Goal: Communication & Community: Answer question/provide support

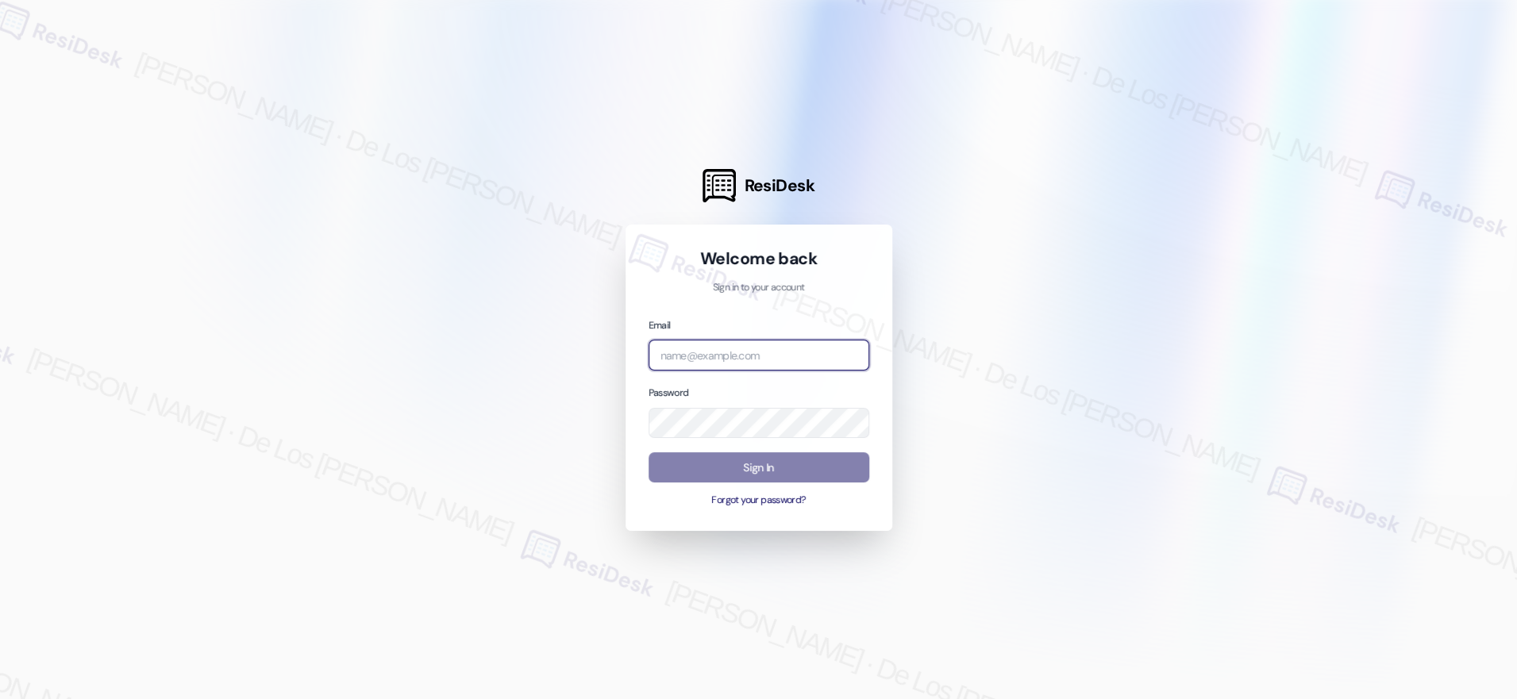
click at [780, 355] on input "email" at bounding box center [758, 355] width 221 height 31
drag, startPoint x: 1341, startPoint y: 220, endPoint x: 944, endPoint y: 382, distance: 428.6
click at [1341, 221] on div at bounding box center [758, 349] width 1517 height 699
click at [728, 355] on input "email" at bounding box center [758, 355] width 221 height 31
paste input "automated-surveys-campus_living_centres-resen.six@campus_living_[DOMAIN_NAME]"
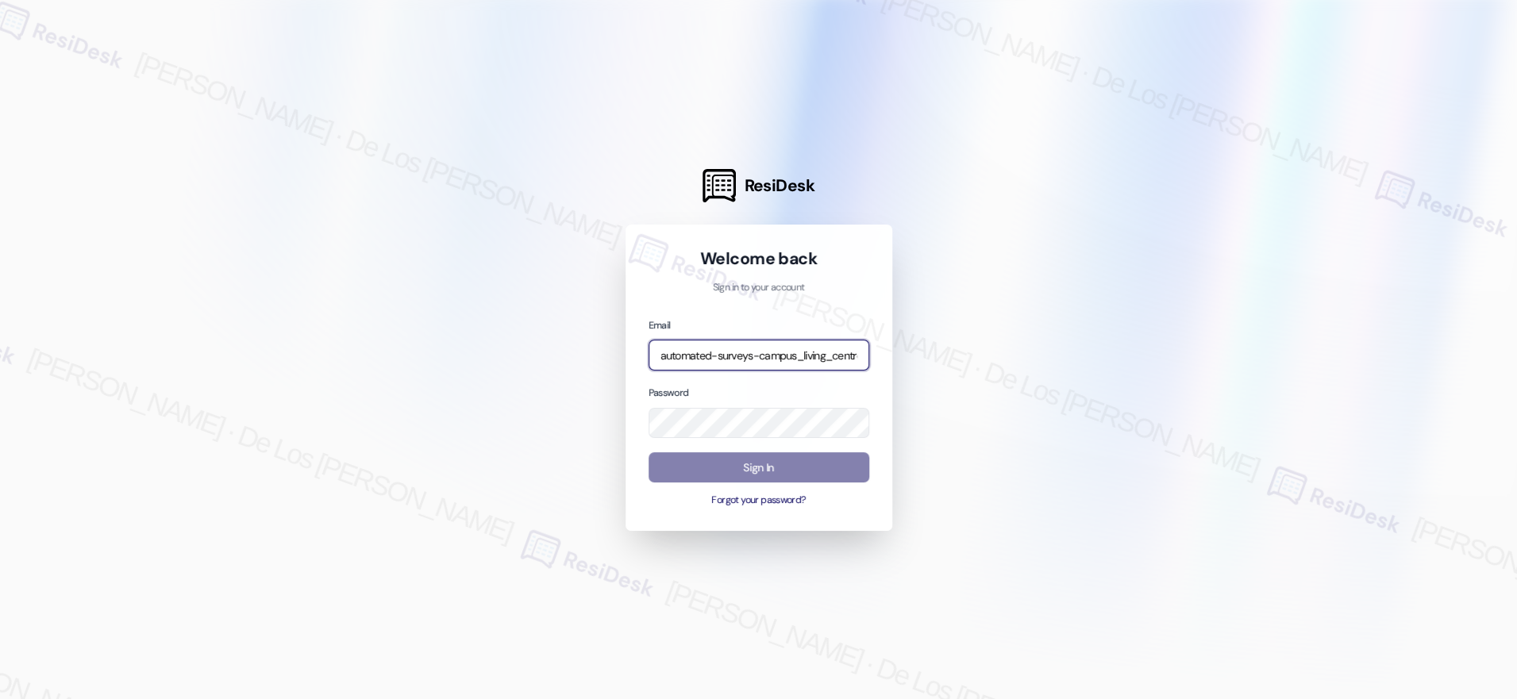
scroll to position [0, 197]
type input "automated-surveys-campus_living_centres-resen.six@campus_living_[DOMAIN_NAME]"
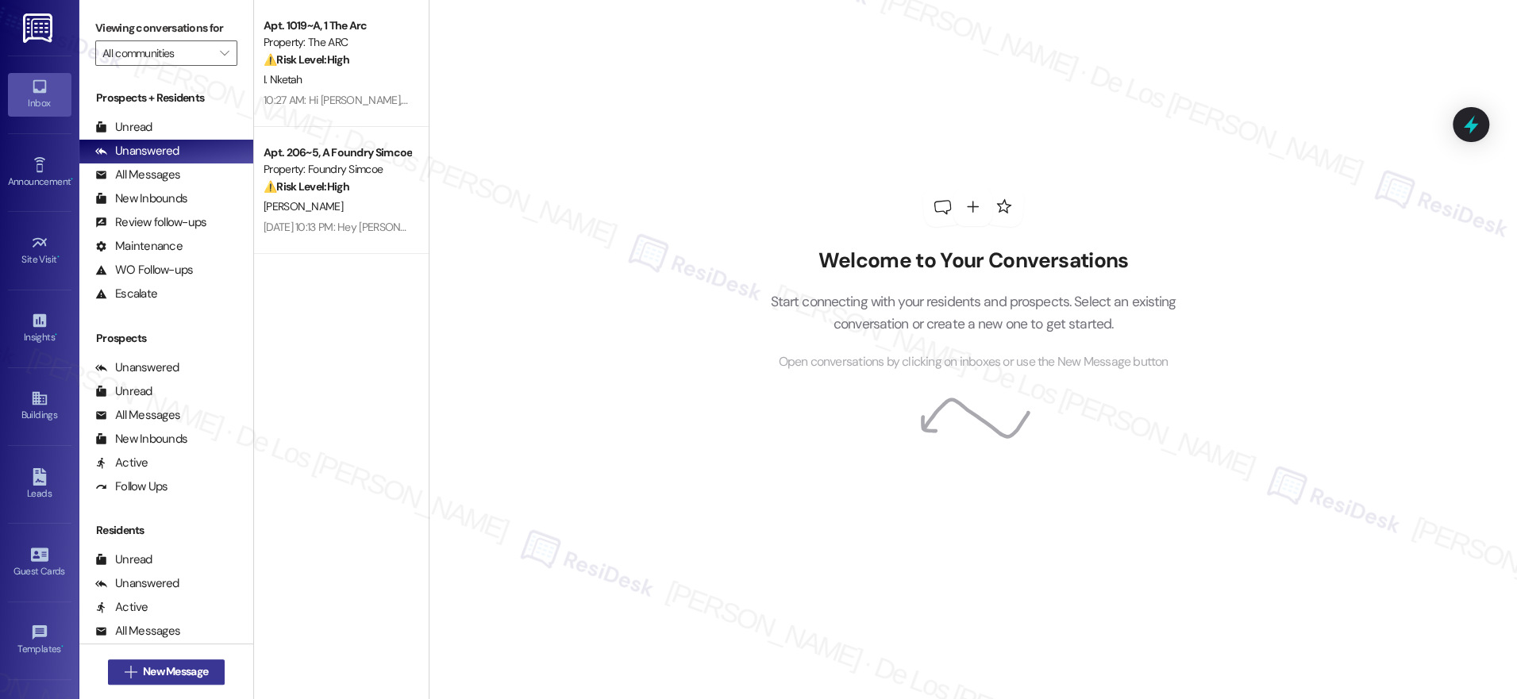
click at [155, 674] on span "New Message" at bounding box center [175, 672] width 65 height 17
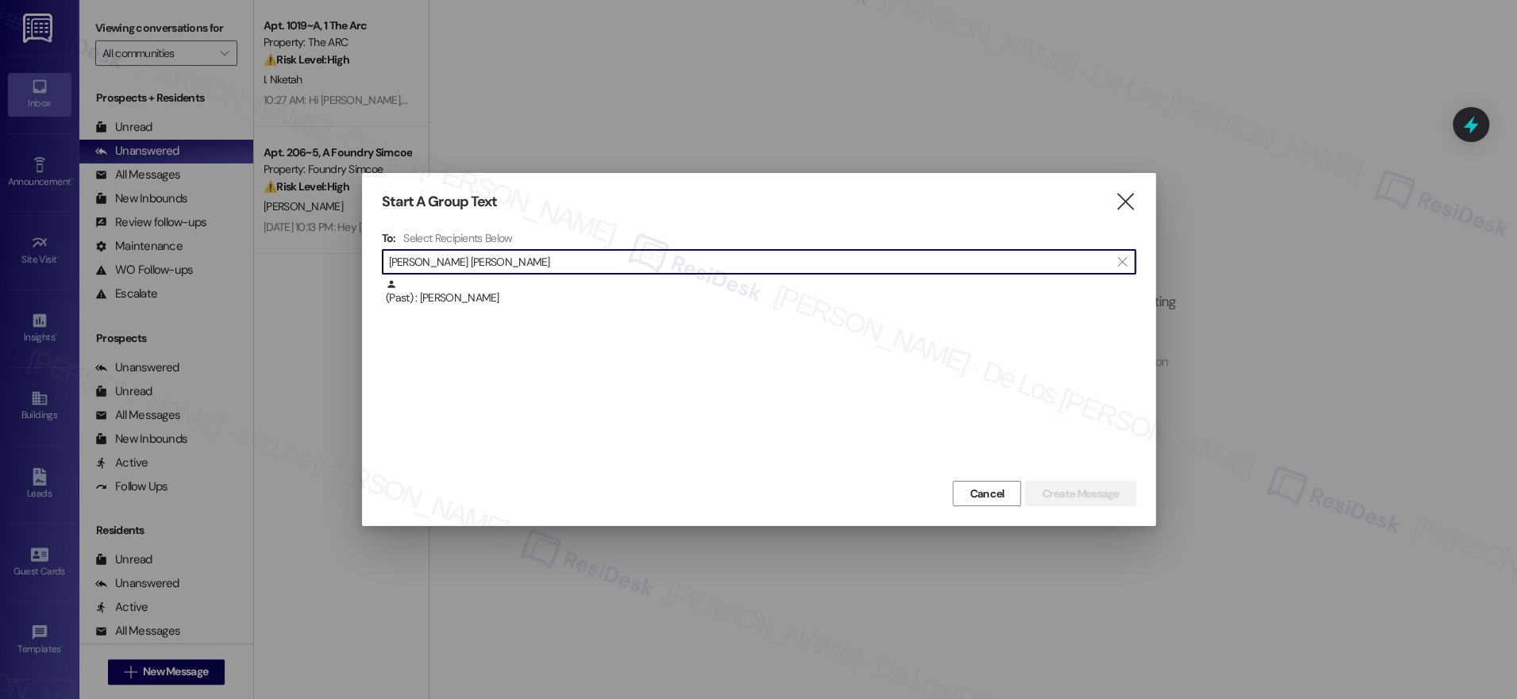
drag, startPoint x: 470, startPoint y: 260, endPoint x: 321, endPoint y: 238, distance: 150.0
click at [321, 238] on div "Start A Group Text  To: Select Recipients Below  [PERSON_NAME] [PERSON_NAME] …" at bounding box center [758, 349] width 1517 height 699
paste input "[PERSON_NAME]"
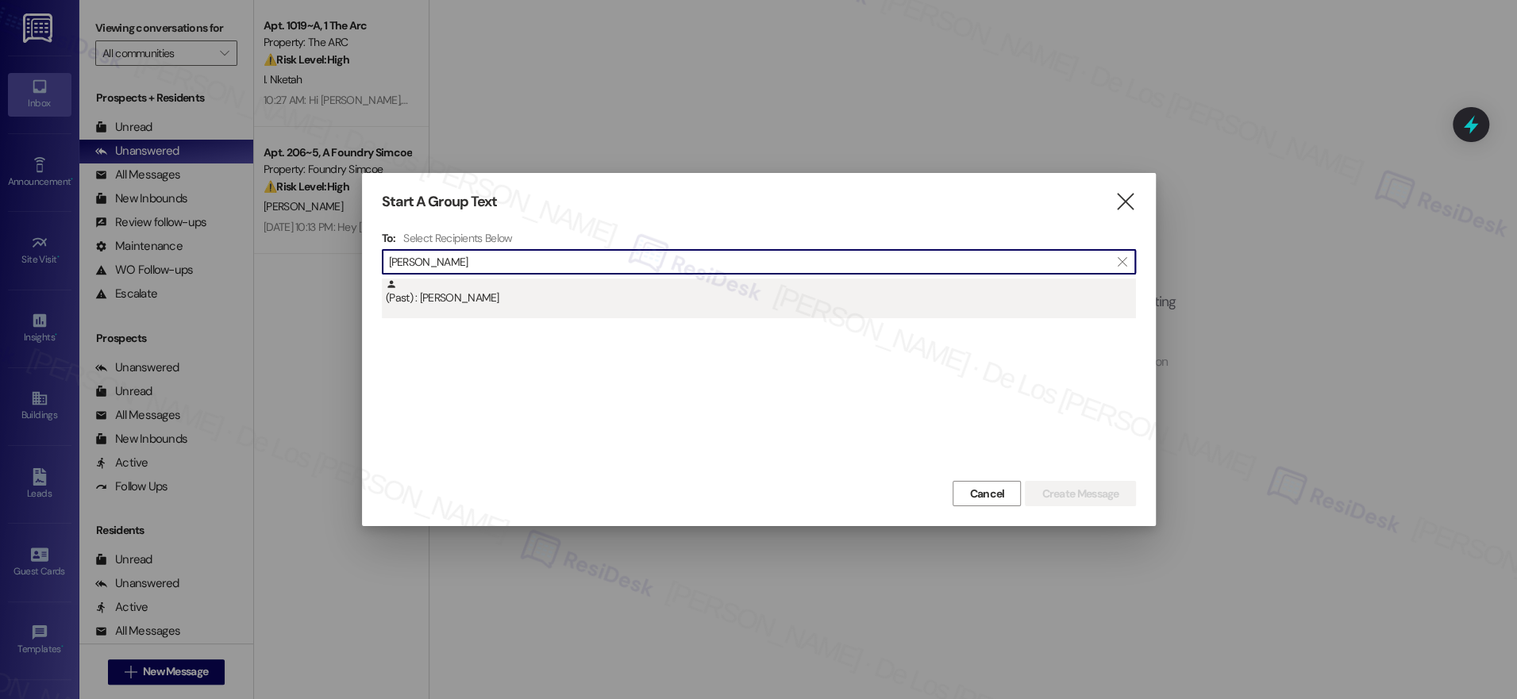
type input "[PERSON_NAME]"
click at [462, 298] on div "(Past) : [PERSON_NAME]" at bounding box center [761, 293] width 750 height 28
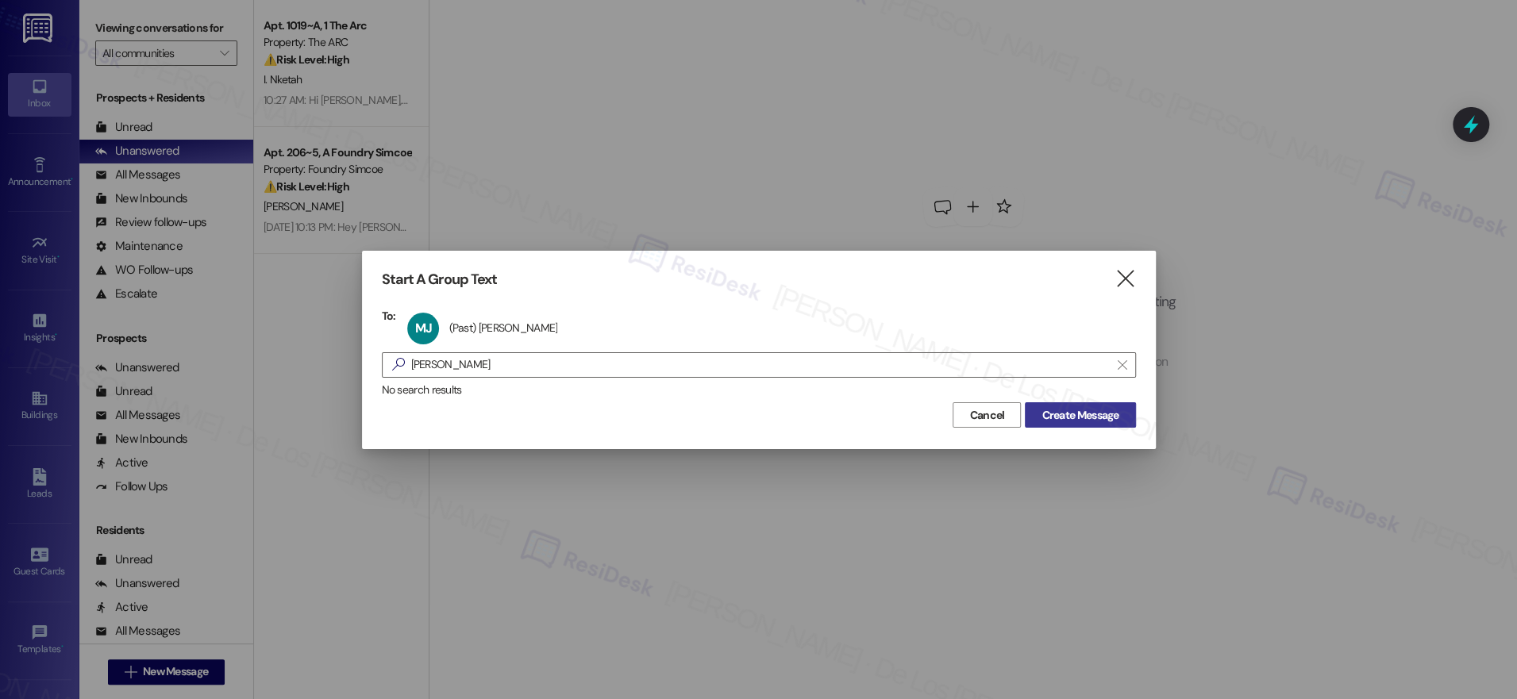
click at [1078, 414] on span "Create Message" at bounding box center [1079, 415] width 77 height 17
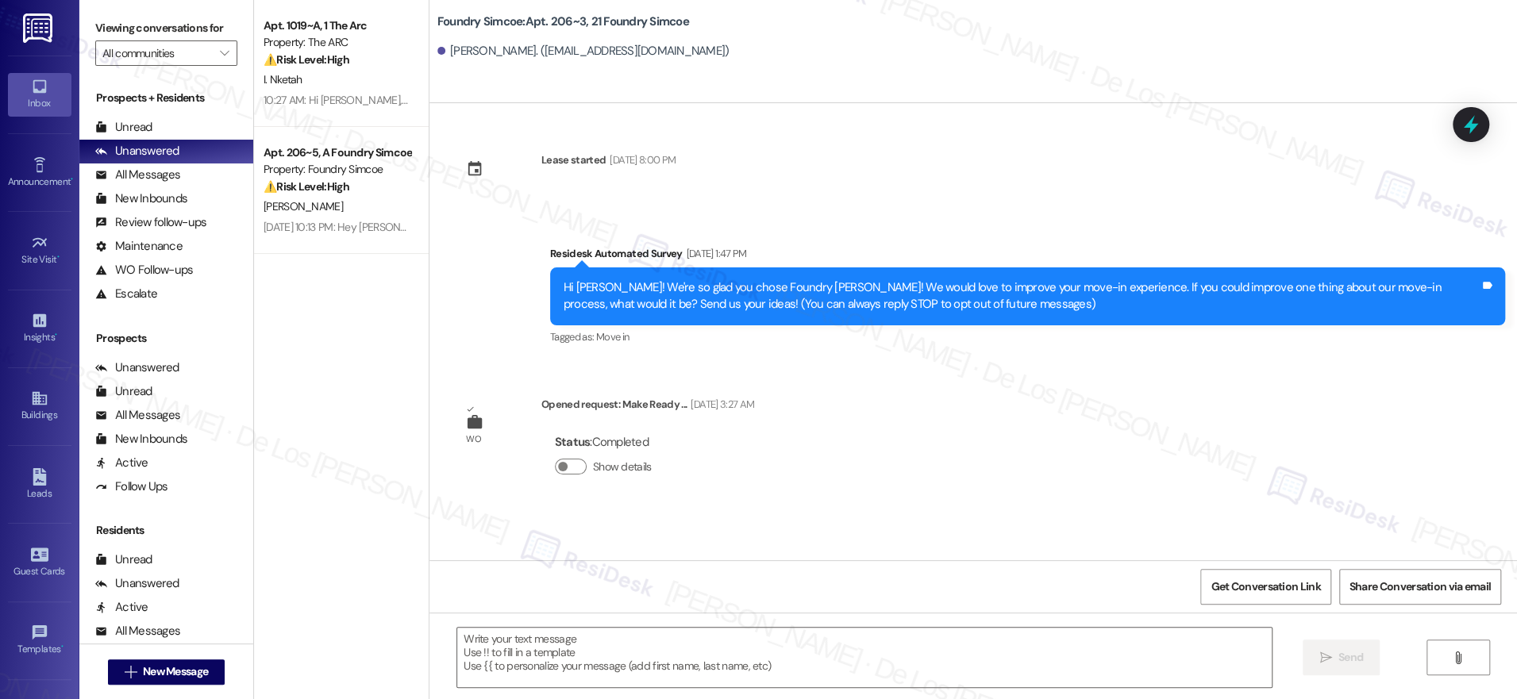
type textarea "Fetching suggested responses. Please feel free to read through the conversation…"
click at [185, 671] on span "New Message" at bounding box center [175, 672] width 65 height 17
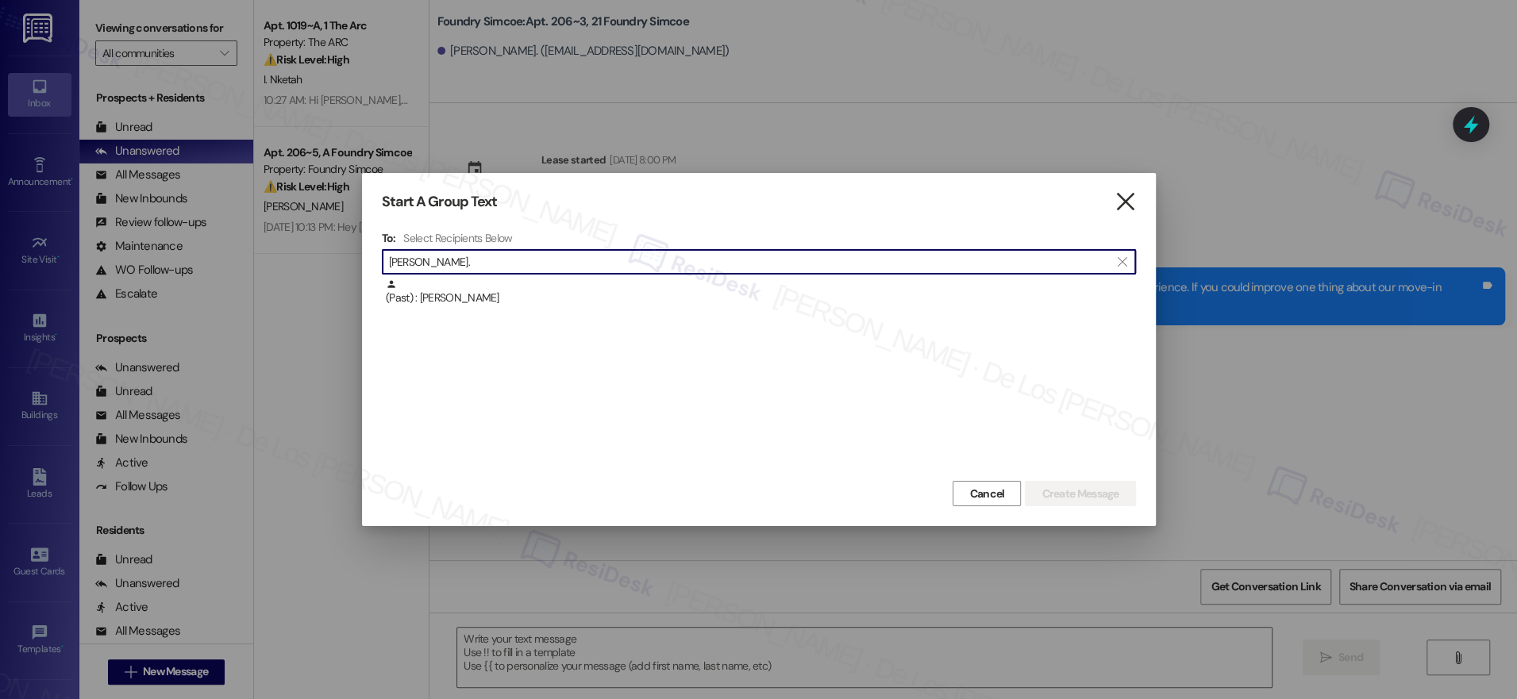
type input "[PERSON_NAME]."
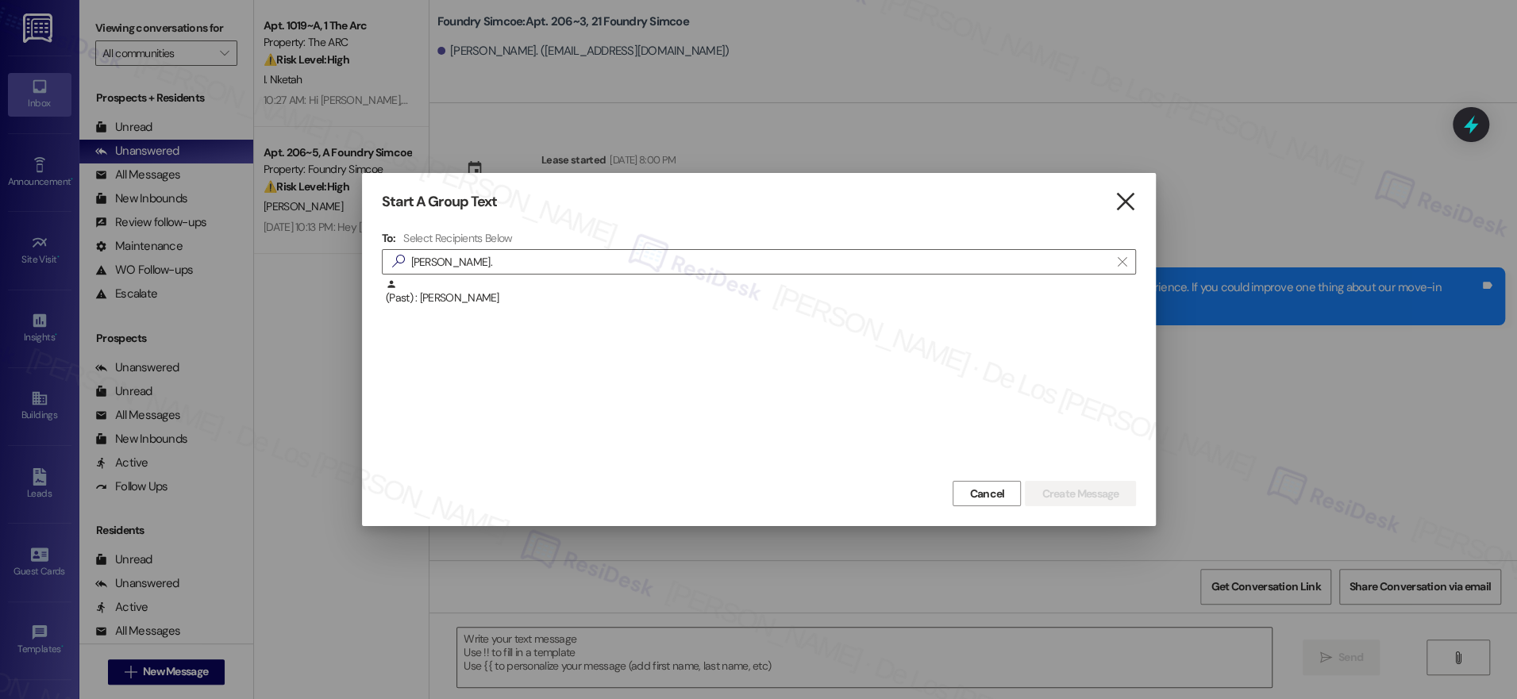
click at [1125, 207] on icon "" at bounding box center [1124, 202] width 21 height 17
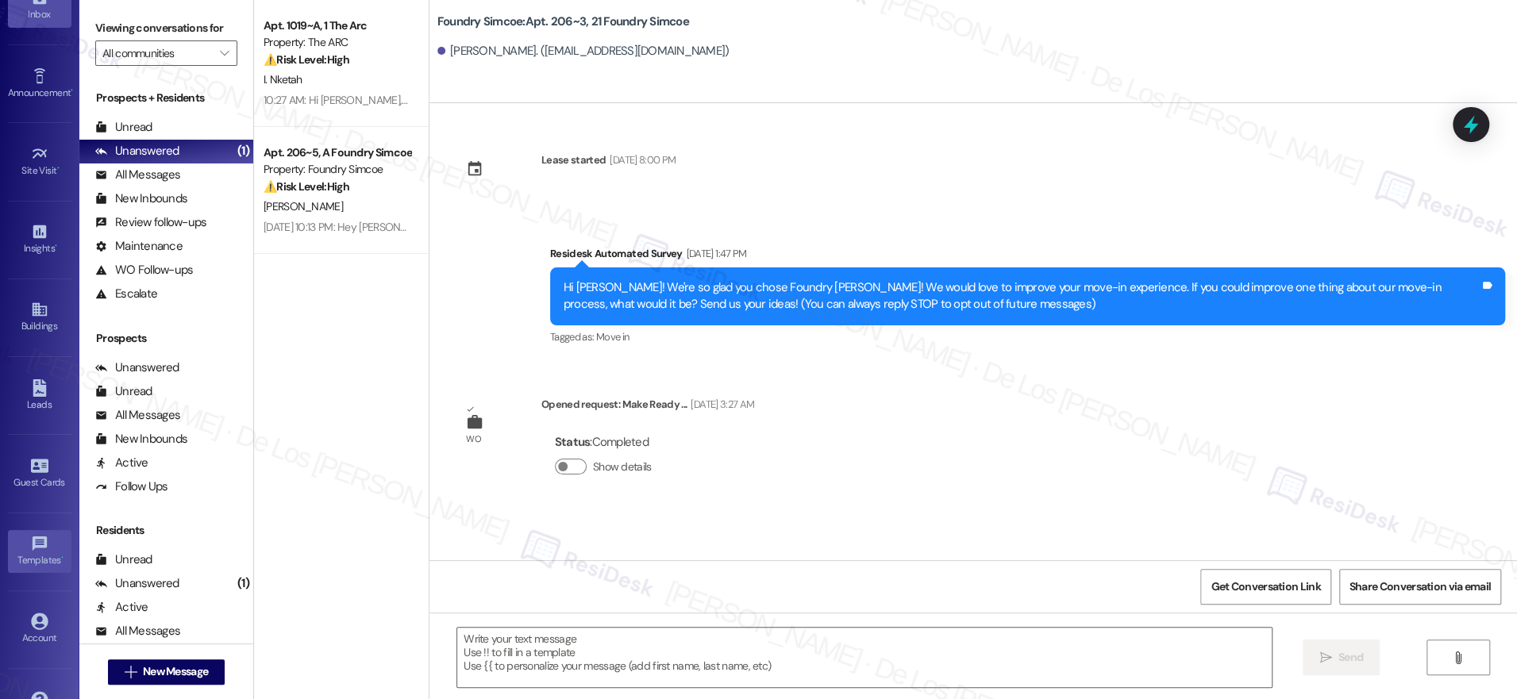
scroll to position [128, 0]
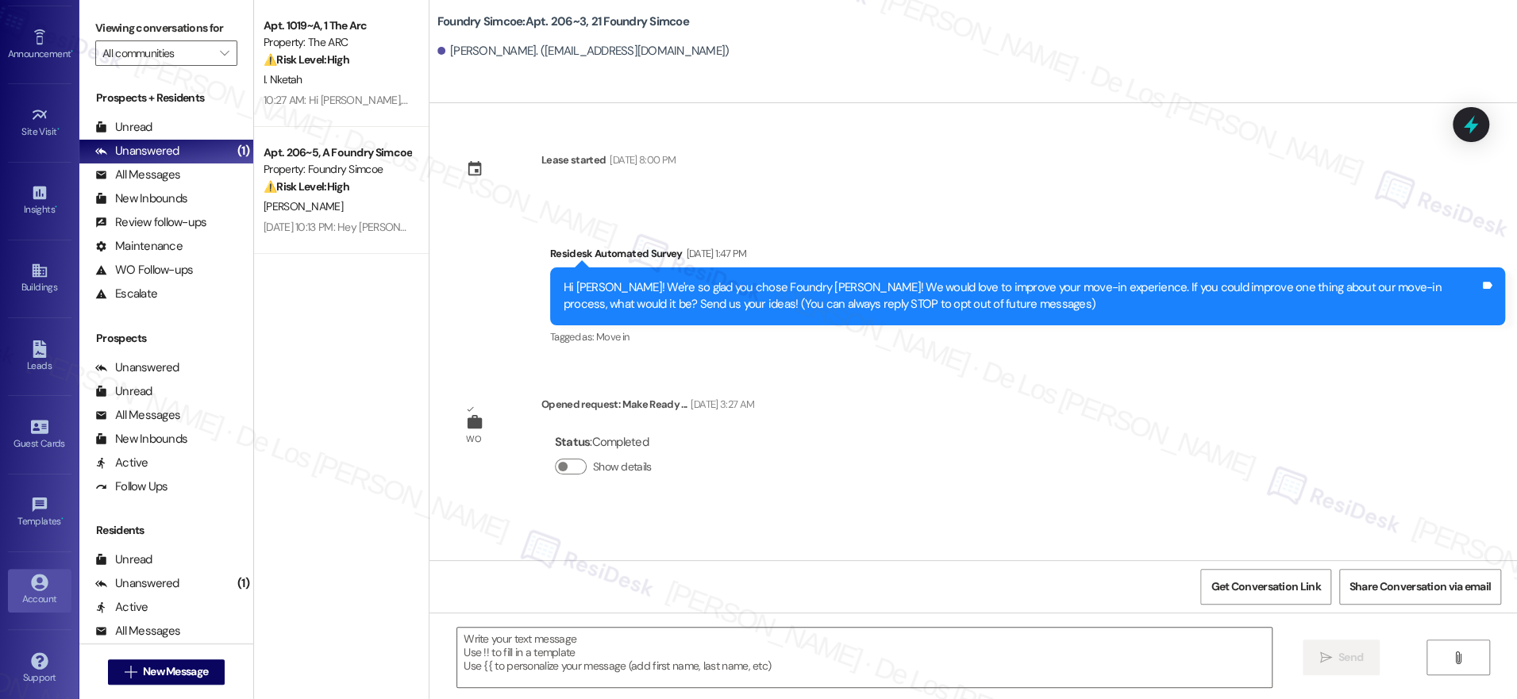
click at [37, 591] on div "Account" at bounding box center [39, 599] width 79 height 16
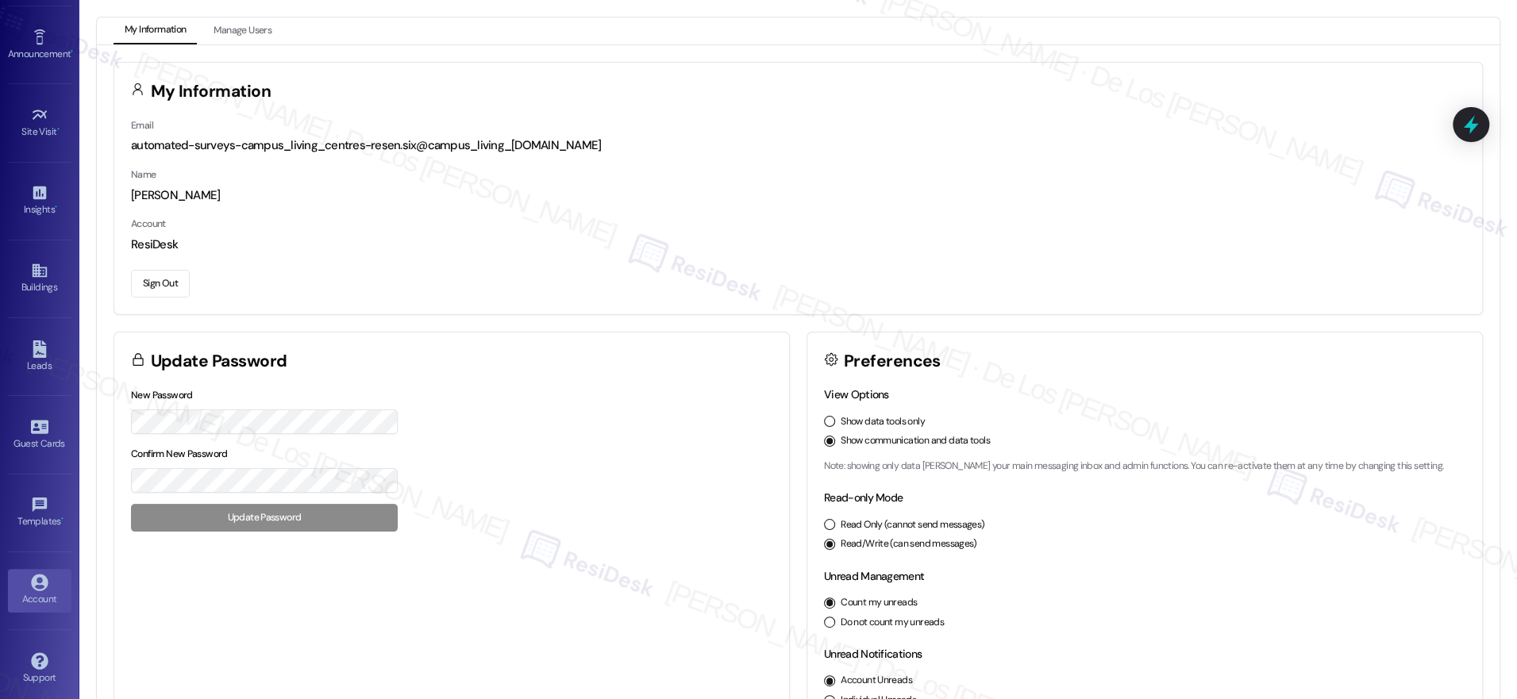
click at [168, 286] on button "Sign Out" at bounding box center [160, 284] width 59 height 28
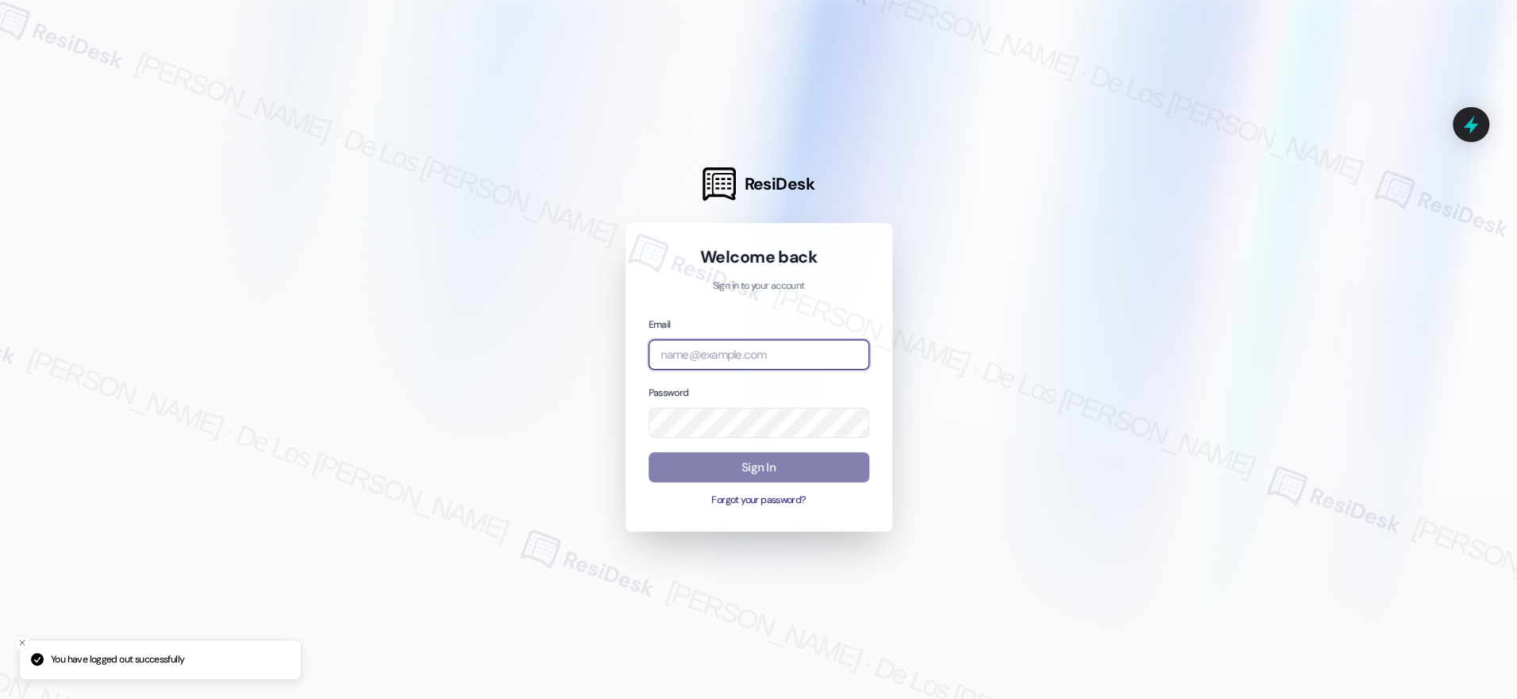
click at [813, 355] on input "email" at bounding box center [758, 355] width 221 height 31
click at [1310, 131] on div at bounding box center [758, 349] width 1517 height 699
click at [810, 355] on input "email" at bounding box center [758, 355] width 221 height 31
paste input "automated-surveys-res_prop-[PERSON_NAME].[PERSON_NAME]@res_[DOMAIN_NAME]"
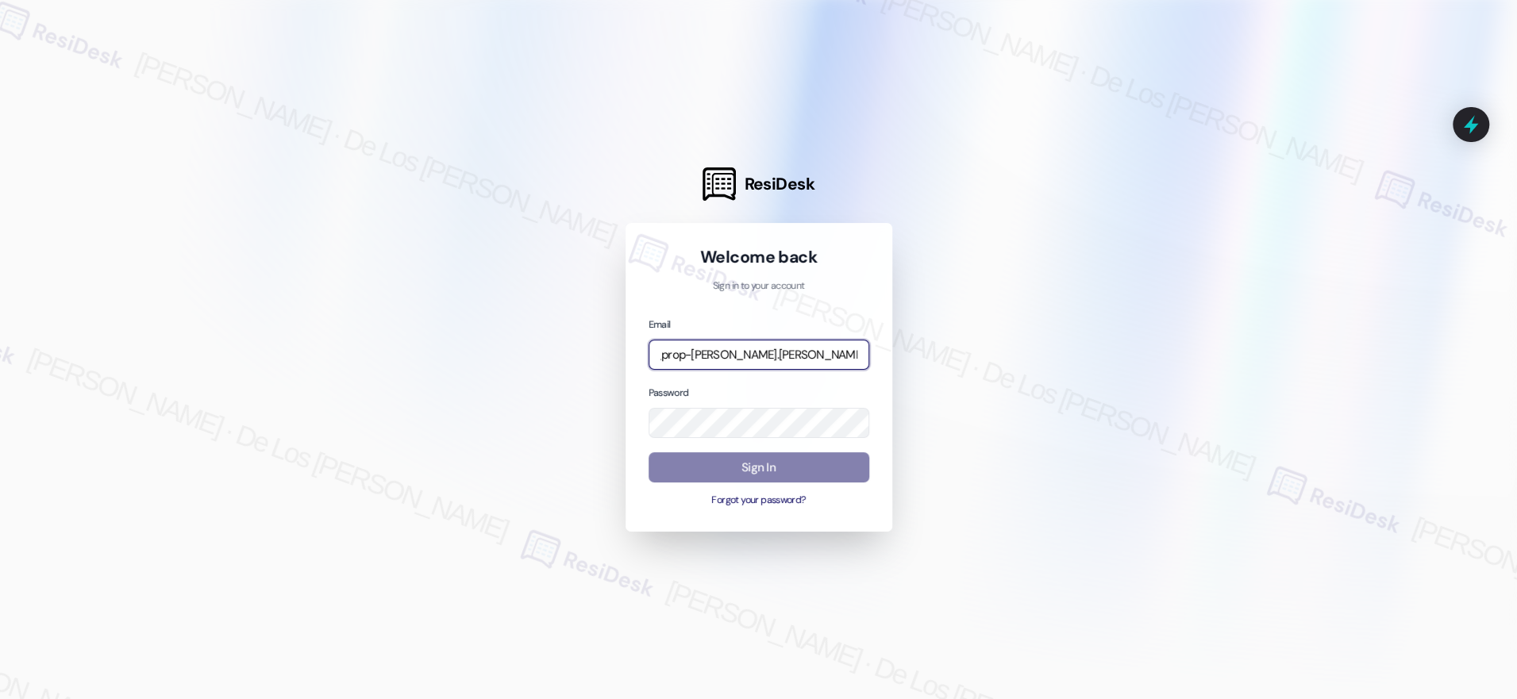
type input "automated-surveys-res_prop-[PERSON_NAME].[PERSON_NAME]@res_[DOMAIN_NAME]"
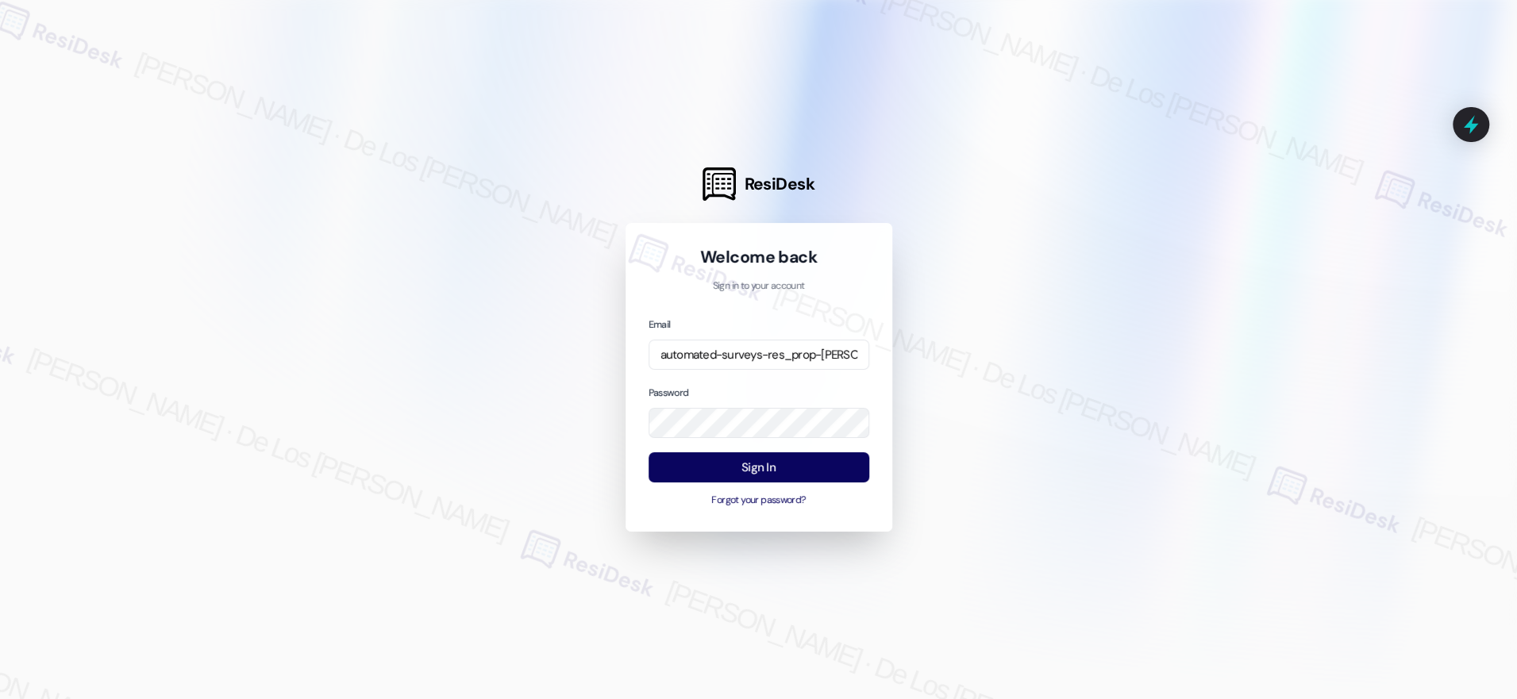
drag, startPoint x: 928, startPoint y: 574, endPoint x: 887, endPoint y: 546, distance: 49.8
click at [927, 574] on div at bounding box center [758, 349] width 1517 height 699
drag, startPoint x: 1033, startPoint y: 374, endPoint x: 889, endPoint y: 439, distance: 158.4
click at [1027, 379] on div at bounding box center [758, 349] width 1517 height 699
click at [830, 471] on button "Sign In" at bounding box center [758, 467] width 221 height 31
